Goal: Information Seeking & Learning: Learn about a topic

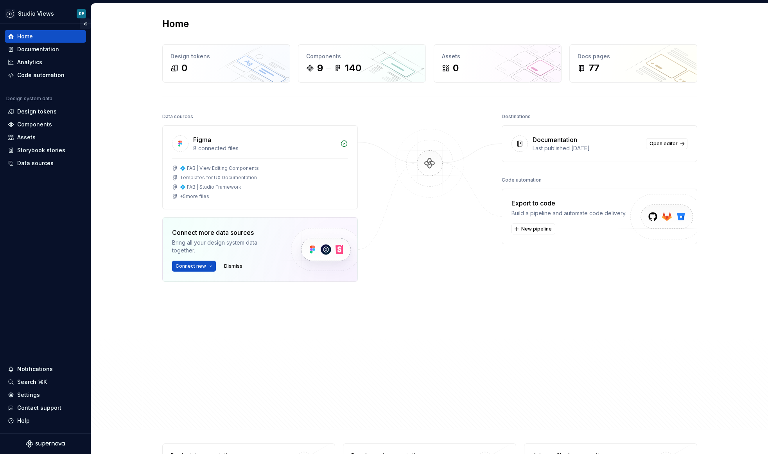
click at [87, 28] on button "Collapse sidebar" at bounding box center [85, 23] width 11 height 11
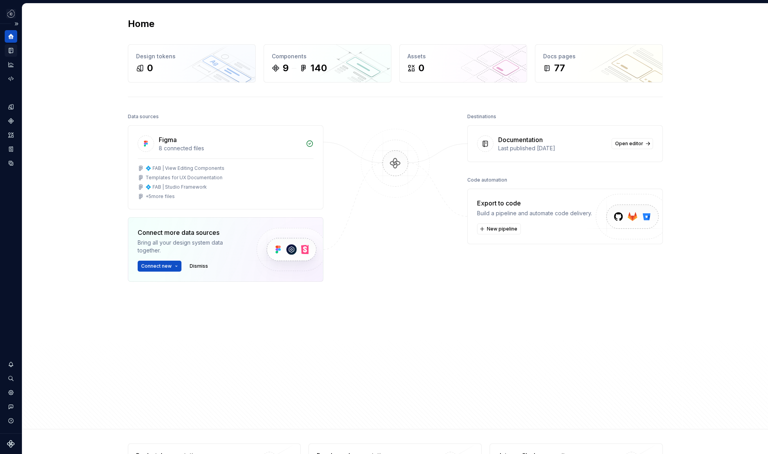
click at [10, 52] on icon "Documentation" at bounding box center [10, 50] width 7 height 7
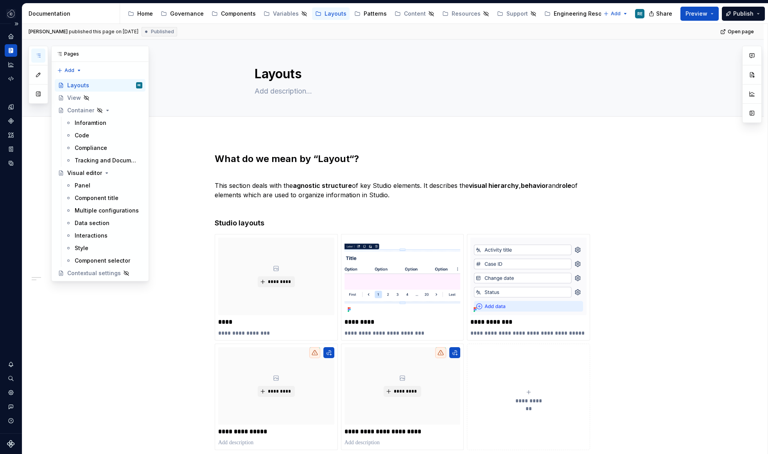
click at [45, 54] on button "button" at bounding box center [38, 56] width 14 height 14
click at [220, 27] on div "[PERSON_NAME] published this page on [DATE] Published Open page" at bounding box center [393, 32] width 742 height 16
click at [221, 16] on div "Components" at bounding box center [238, 14] width 35 height 8
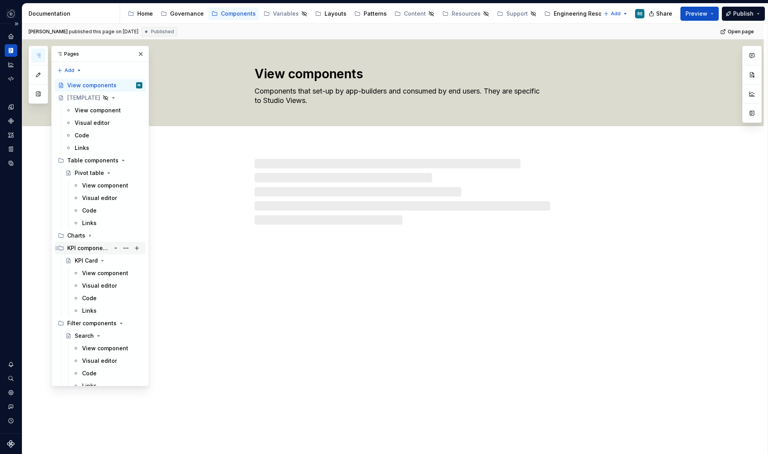
scroll to position [8, 0]
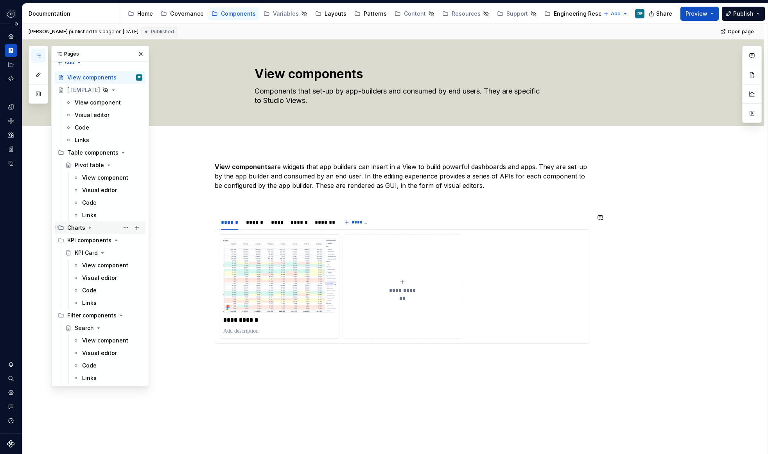
click at [91, 229] on icon "Page tree" at bounding box center [90, 228] width 6 height 6
click at [84, 241] on div "Bar chart" at bounding box center [87, 240] width 25 height 8
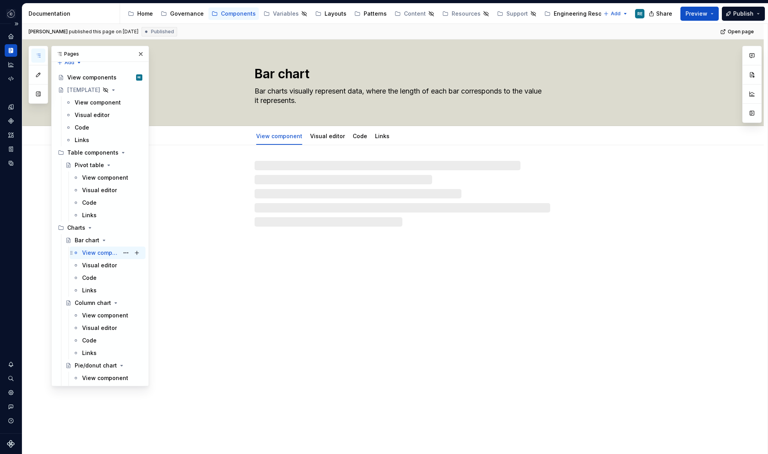
click at [90, 258] on div "View component RE" at bounding box center [108, 252] width 76 height 13
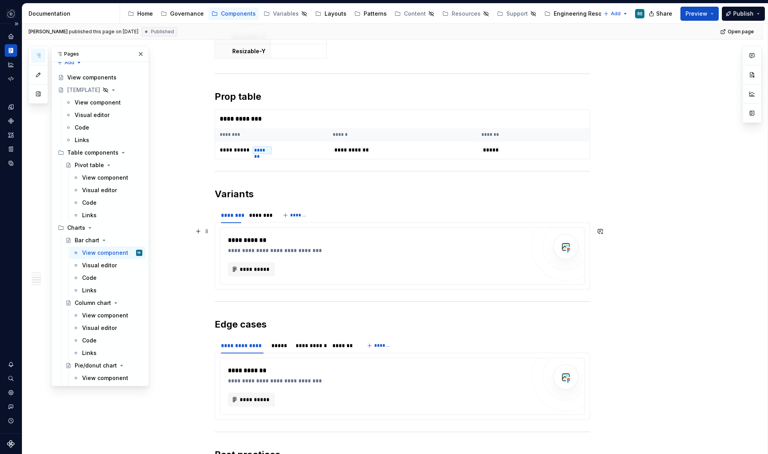
scroll to position [1003, 0]
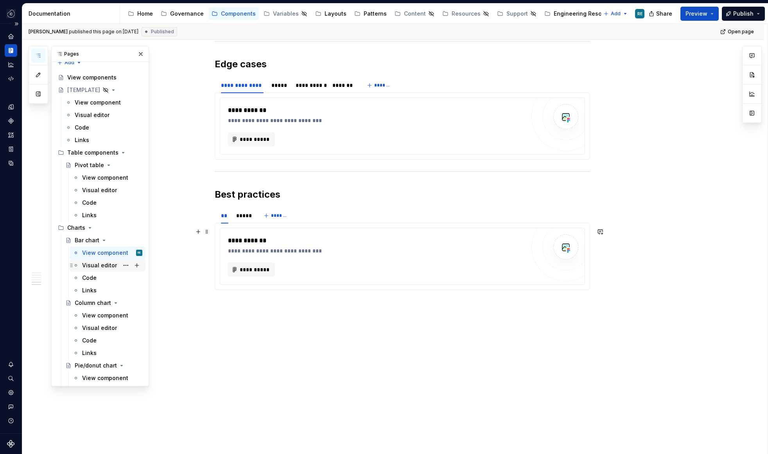
click at [97, 266] on div "Visual editor" at bounding box center [99, 265] width 35 height 8
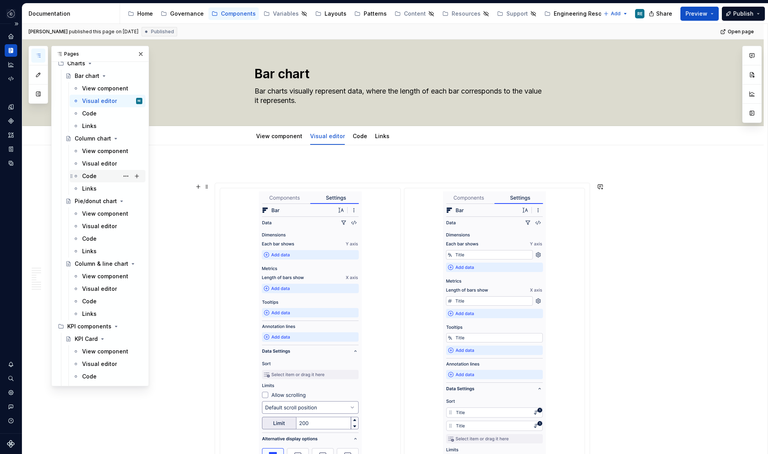
scroll to position [258, 0]
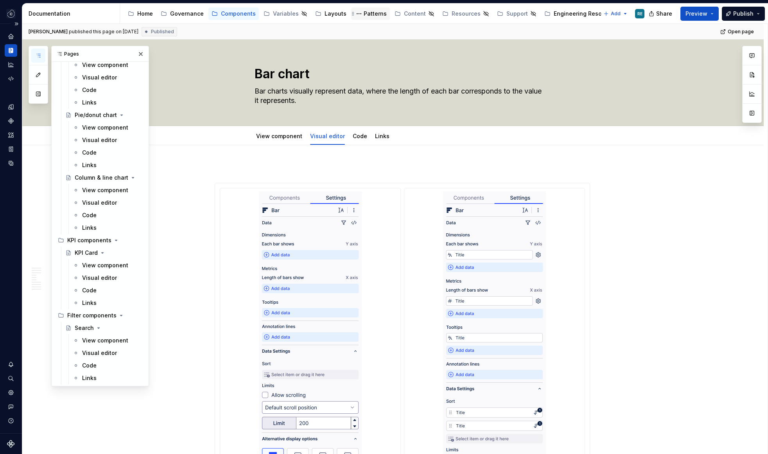
click at [364, 15] on div "Patterns" at bounding box center [375, 14] width 23 height 8
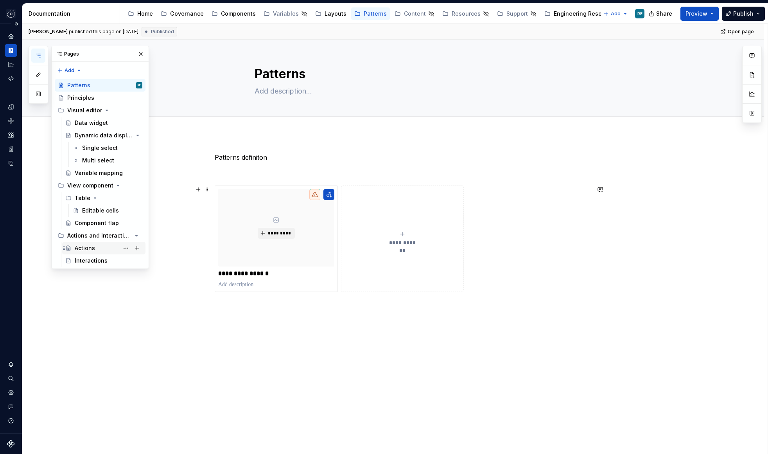
click at [92, 246] on div "Actions" at bounding box center [85, 248] width 20 height 8
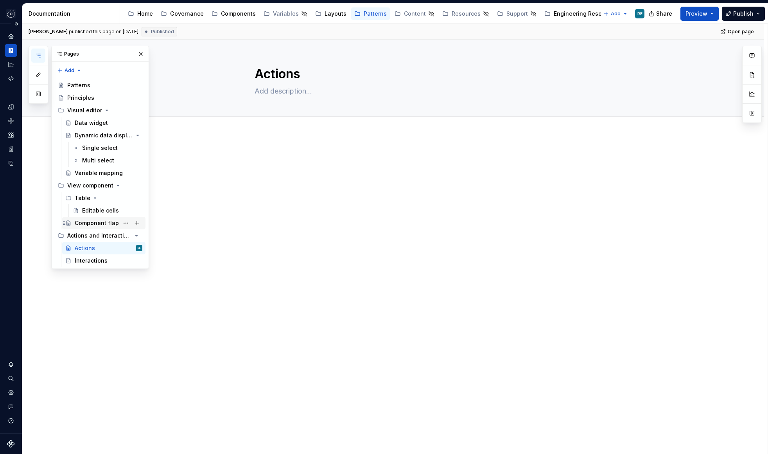
click at [102, 225] on div "Component flap" at bounding box center [97, 223] width 44 height 8
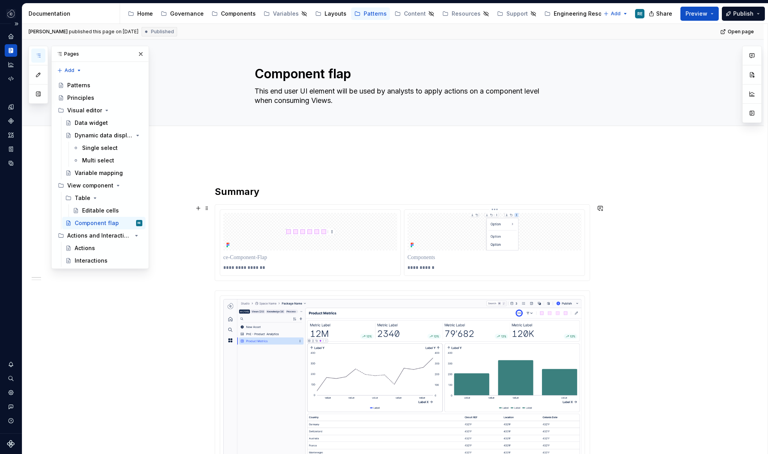
click at [563, 252] on div at bounding box center [495, 257] width 174 height 11
click at [221, 191] on h2 "Summary" at bounding box center [403, 191] width 376 height 13
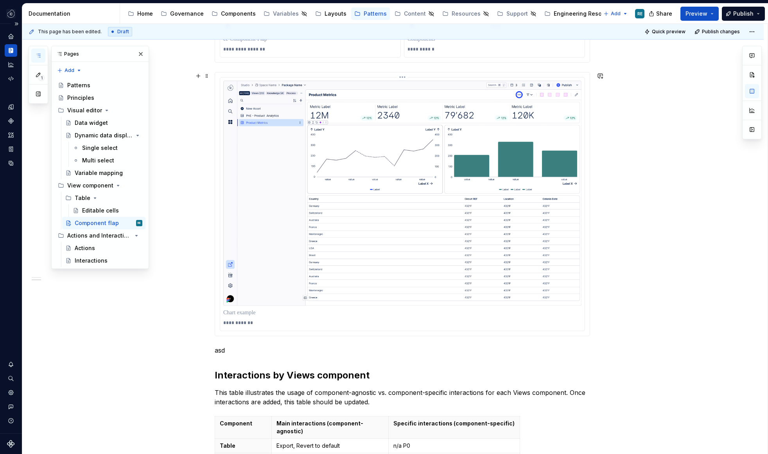
scroll to position [288, 0]
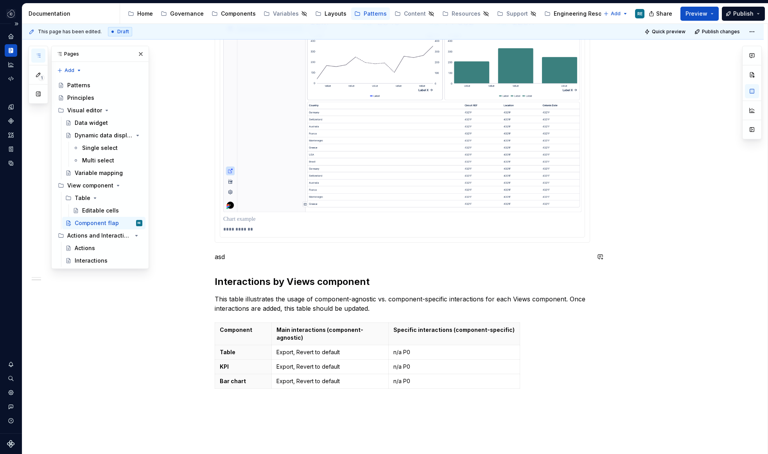
click at [355, 288] on h2 "Interactions by Views component" at bounding box center [403, 281] width 376 height 13
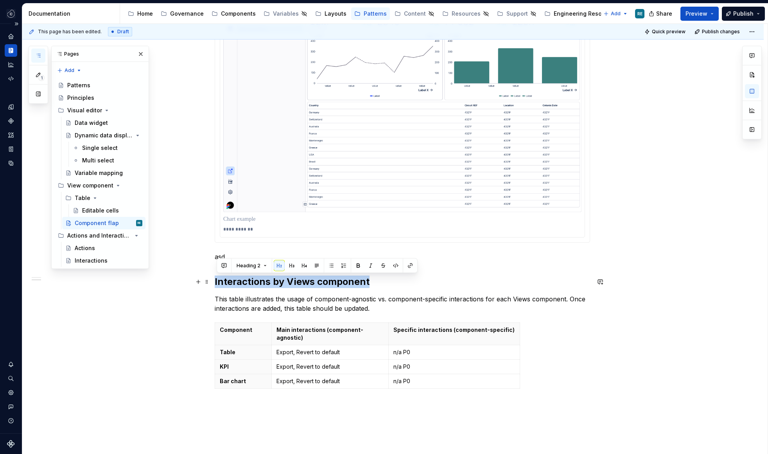
click at [355, 288] on h2 "Interactions by Views component" at bounding box center [403, 281] width 376 height 13
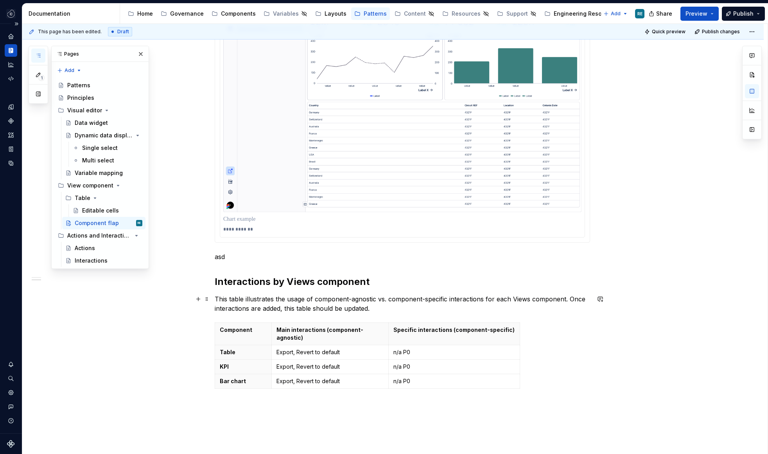
click at [371, 297] on p "This table illustrates the usage of component-agnostic vs. component-specific i…" at bounding box center [403, 303] width 376 height 19
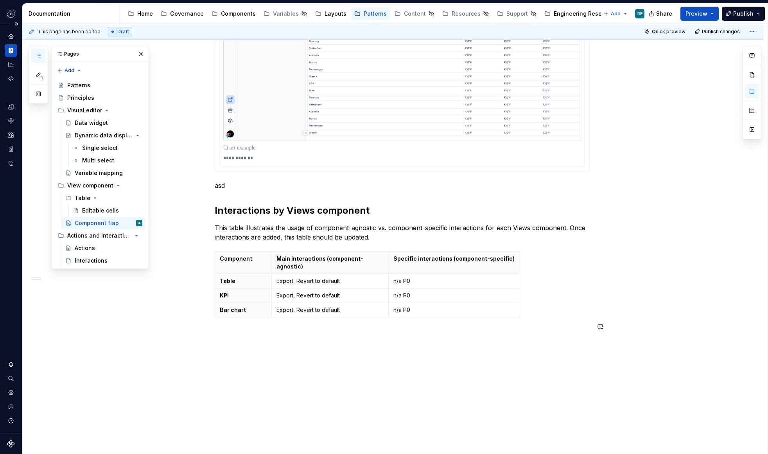
scroll to position [382, 0]
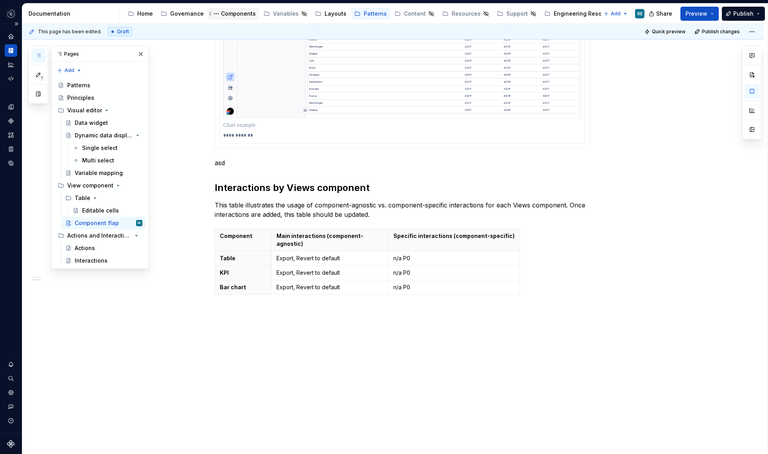
click at [234, 18] on div "Components" at bounding box center [234, 13] width 44 height 9
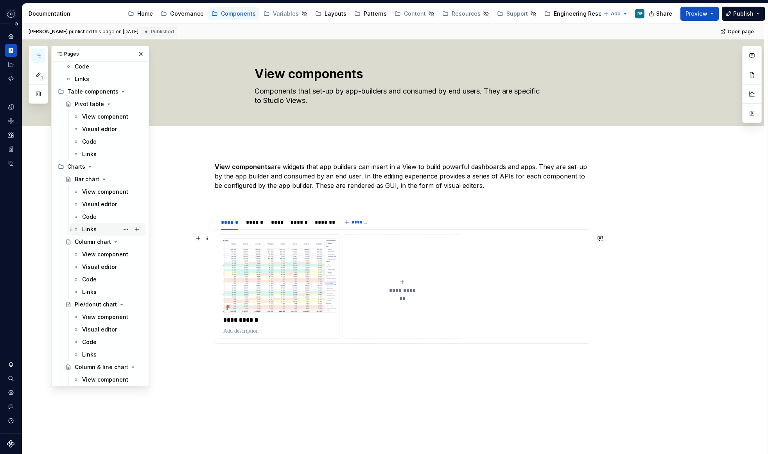
scroll to position [74, 0]
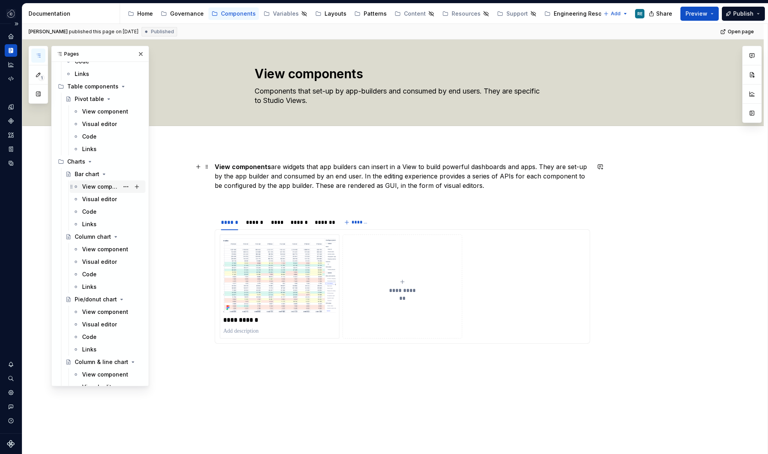
click at [95, 188] on div "View component" at bounding box center [100, 187] width 37 height 8
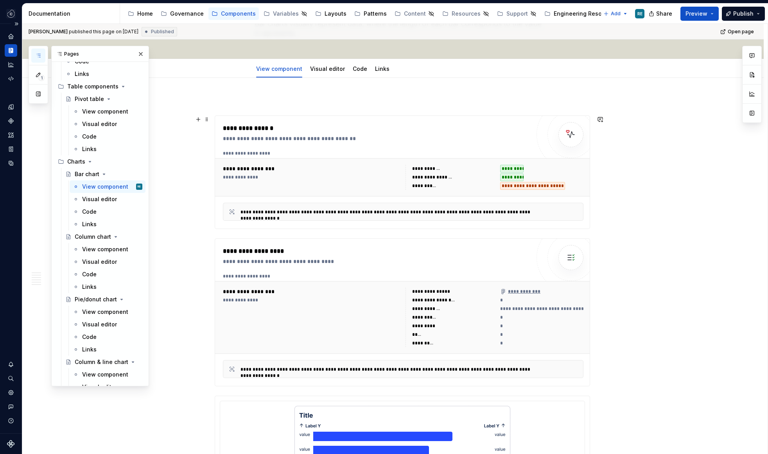
scroll to position [65, 0]
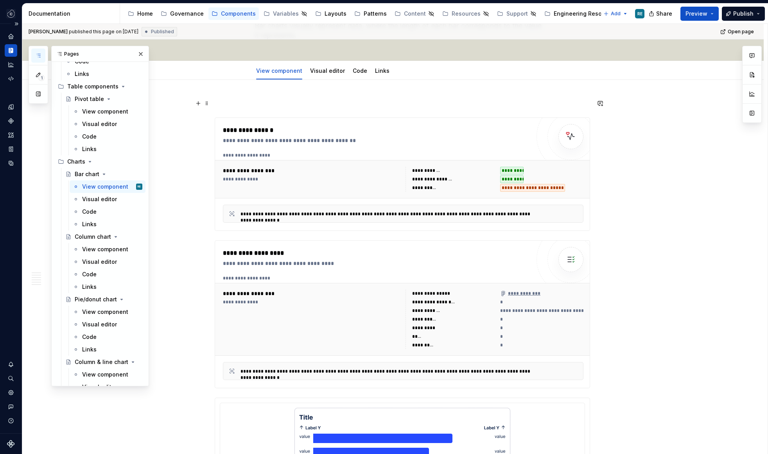
click at [268, 101] on p at bounding box center [403, 103] width 376 height 9
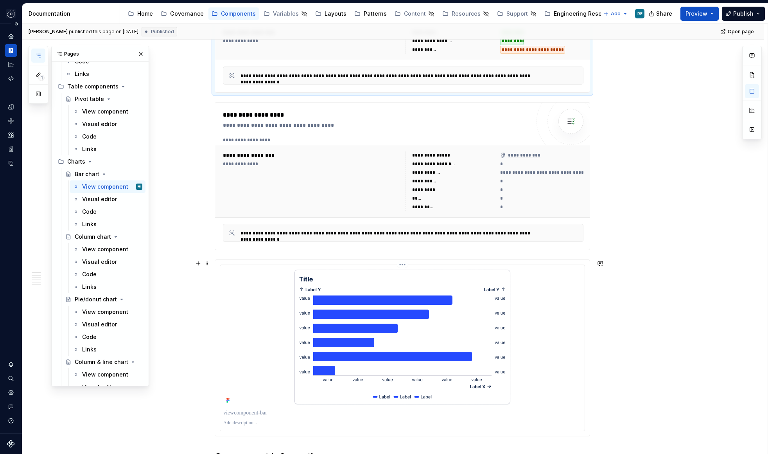
scroll to position [0, 0]
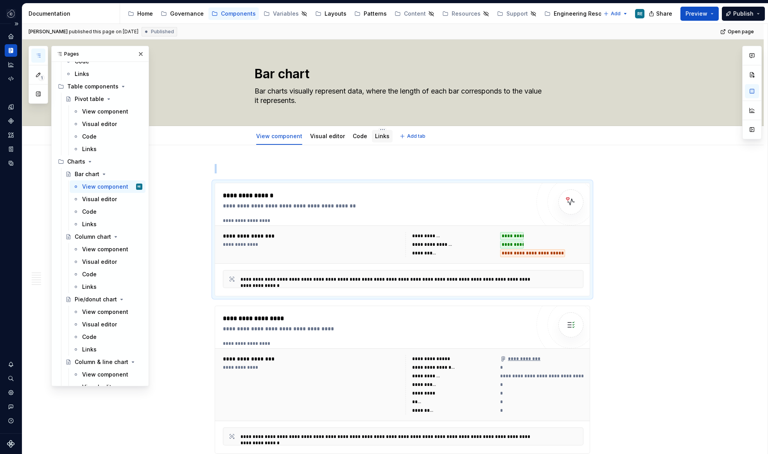
drag, startPoint x: 324, startPoint y: 138, endPoint x: 376, endPoint y: 129, distance: 52.4
click at [324, 138] on link "Visual editor" at bounding box center [327, 136] width 35 height 7
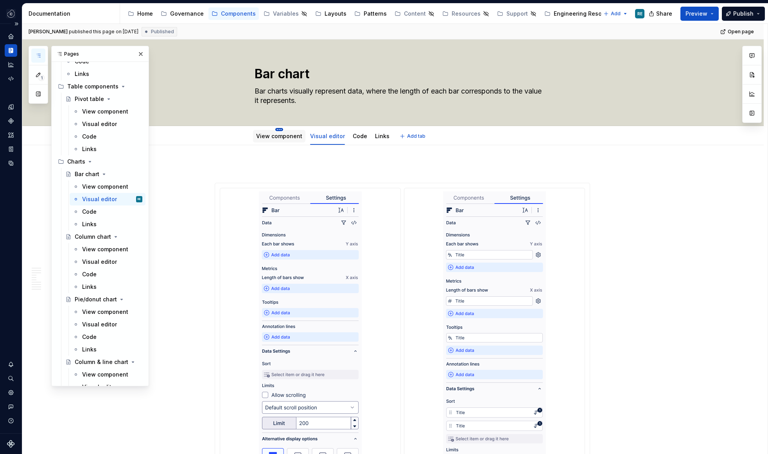
click at [282, 129] on html "Studio Views RE Design system data Documentation Accessibility guide for tree P…" at bounding box center [384, 227] width 768 height 454
click at [268, 138] on html "Studio Views RE Design system data Documentation Accessibility guide for tree P…" at bounding box center [384, 227] width 768 height 454
click at [270, 139] on div "View component" at bounding box center [279, 136] width 46 height 8
click at [272, 135] on link "View component" at bounding box center [279, 136] width 46 height 7
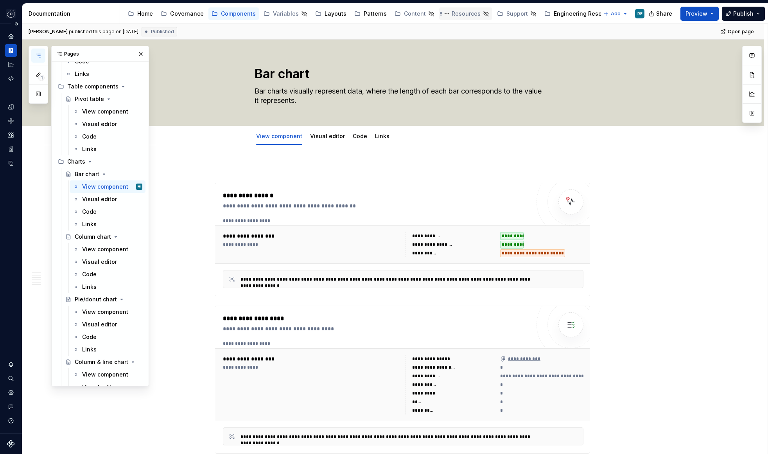
type textarea "*"
